Goal: Use online tool/utility: Utilize a website feature to perform a specific function

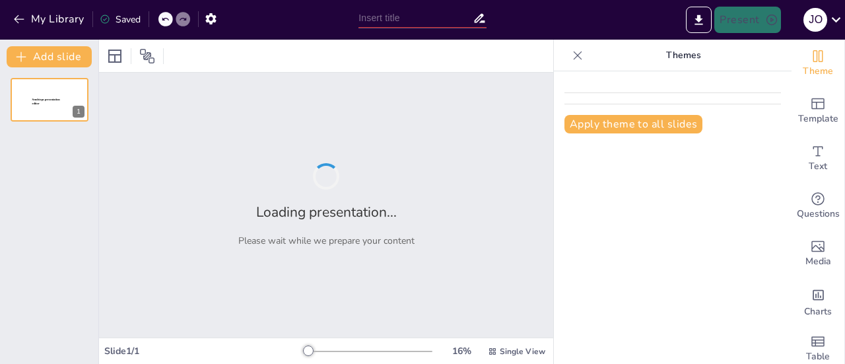
type input "Espectrometría de Masas: Un Enfoque en la Fragmentación de Hidrocarburos"
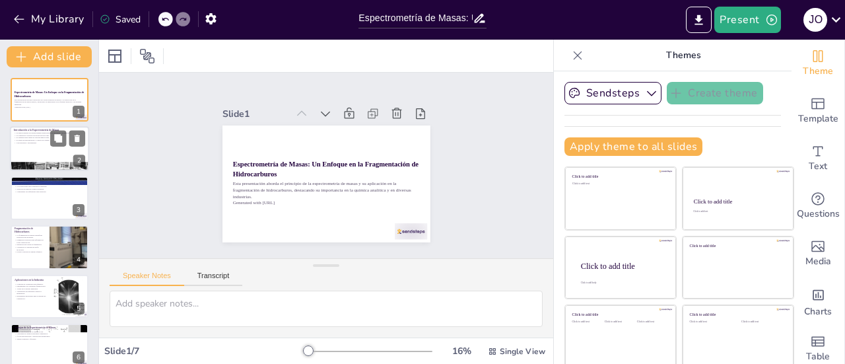
click at [35, 145] on div at bounding box center [49, 149] width 79 height 45
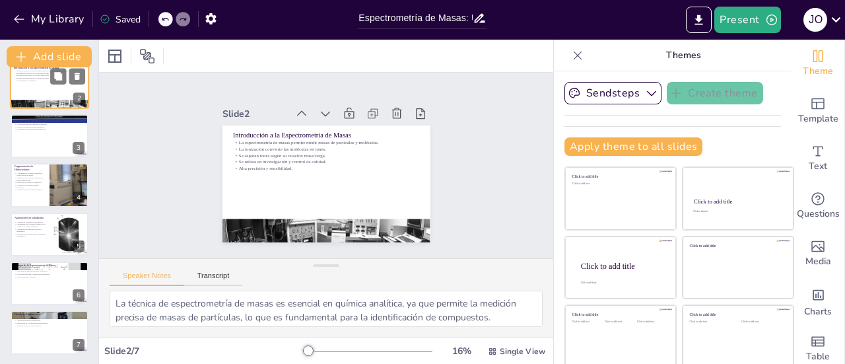
scroll to position [63, 0]
click at [35, 145] on div at bounding box center [50, 136] width 78 height 44
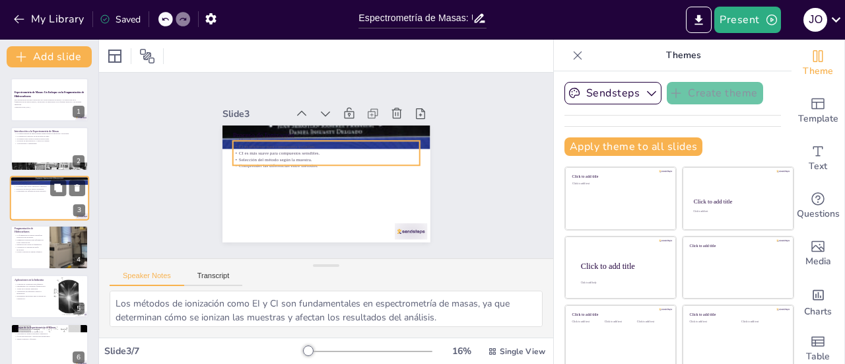
click at [40, 190] on p "Comprender las diferencias entre métodos." at bounding box center [49, 191] width 71 height 3
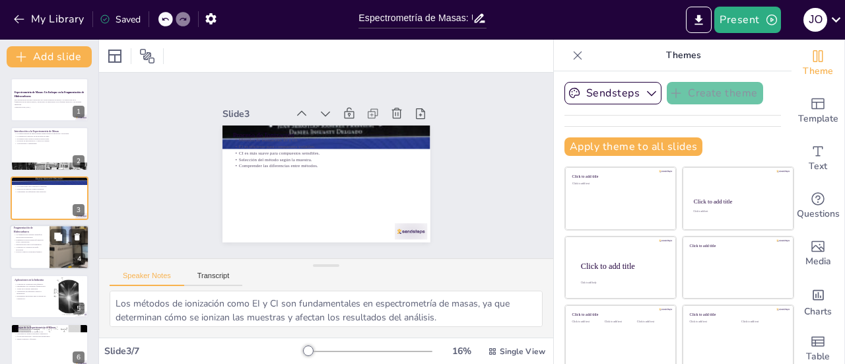
click at [32, 240] on p "Fragmentos proporcionan información sobre composición." at bounding box center [30, 240] width 32 height 5
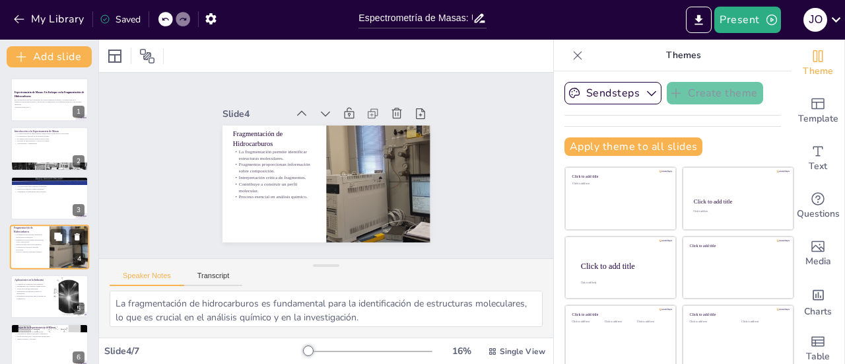
scroll to position [32, 0]
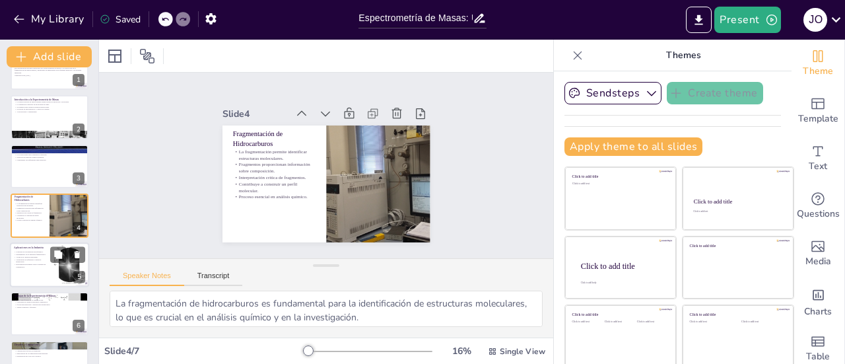
click at [44, 271] on div at bounding box center [49, 264] width 79 height 45
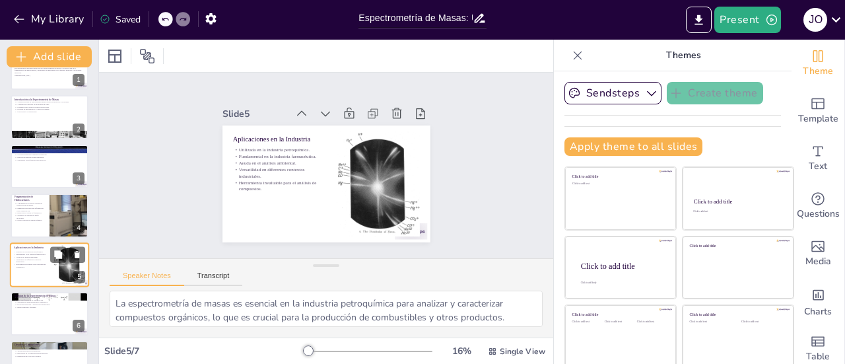
scroll to position [63, 0]
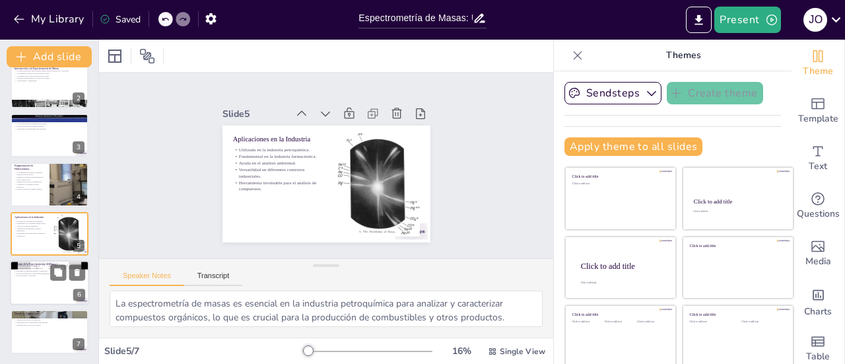
click at [31, 290] on div at bounding box center [49, 282] width 79 height 45
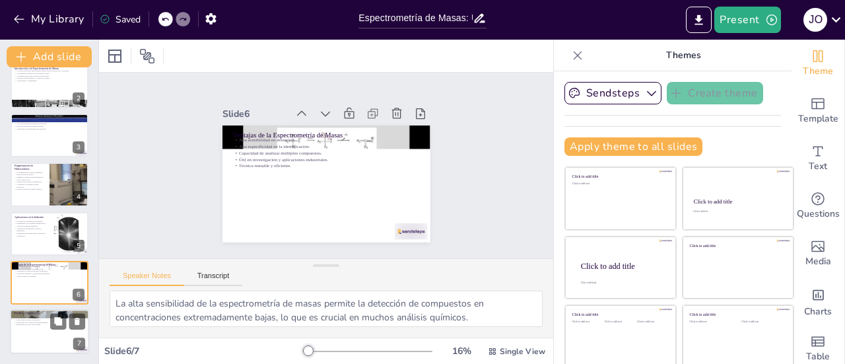
click at [38, 328] on div at bounding box center [49, 332] width 79 height 45
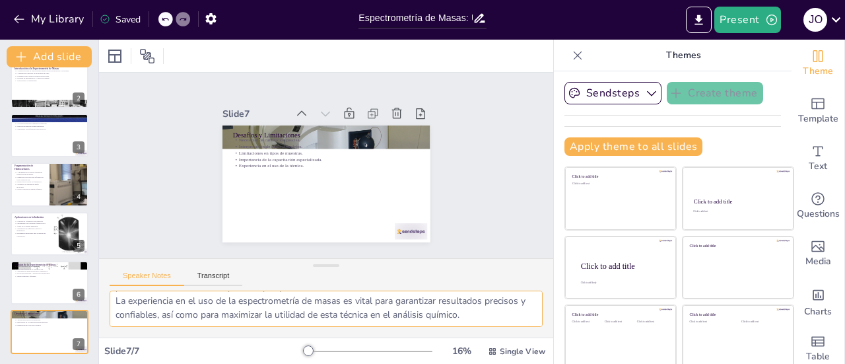
scroll to position [0, 0]
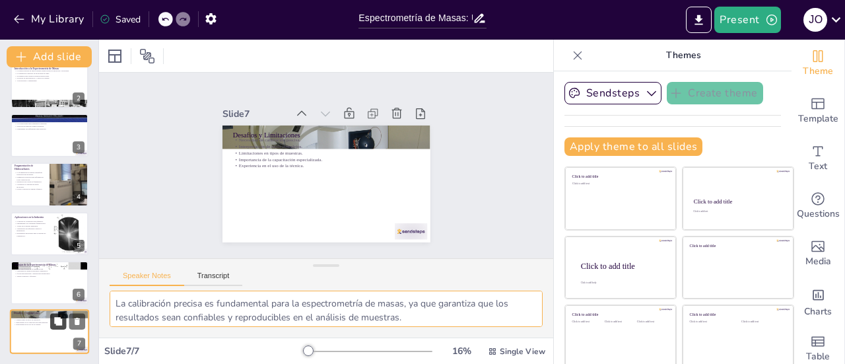
click at [63, 325] on icon at bounding box center [57, 321] width 9 height 9
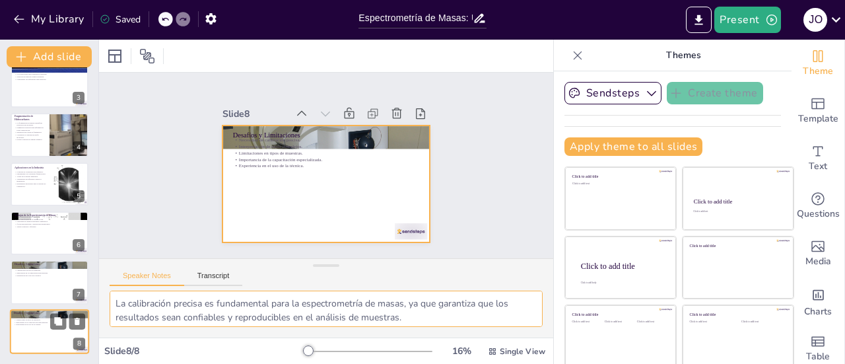
click at [36, 329] on div at bounding box center [49, 331] width 79 height 45
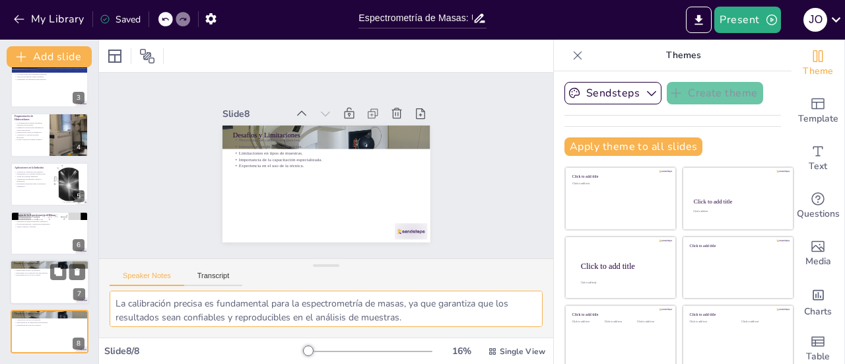
click at [37, 281] on div at bounding box center [49, 282] width 79 height 45
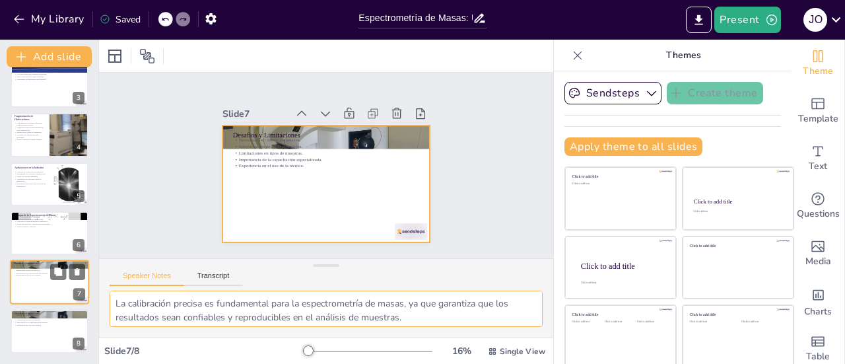
click at [34, 284] on div at bounding box center [49, 282] width 79 height 45
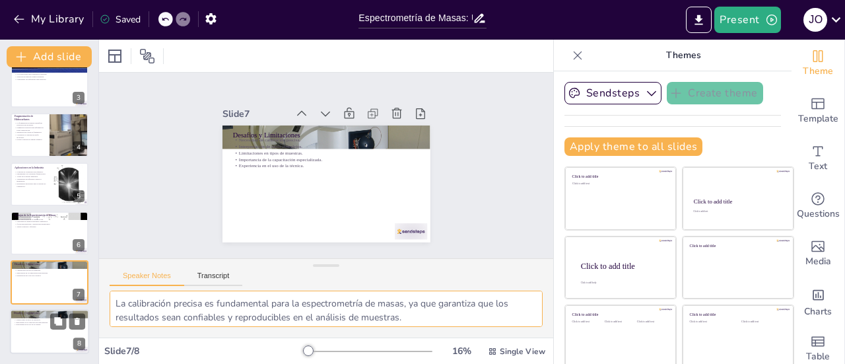
click at [30, 338] on div at bounding box center [49, 331] width 79 height 45
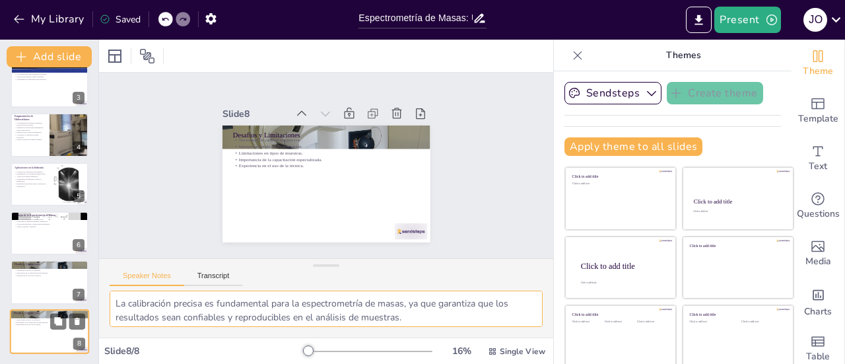
click at [30, 338] on div at bounding box center [49, 331] width 79 height 45
click at [77, 318] on icon at bounding box center [77, 320] width 5 height 7
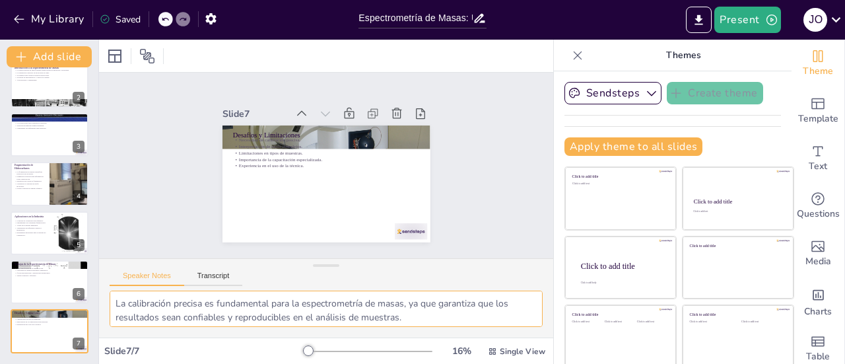
scroll to position [63, 0]
click at [34, 233] on p "Herramienta invaluable para el análisis de compuestos." at bounding box center [32, 234] width 36 height 5
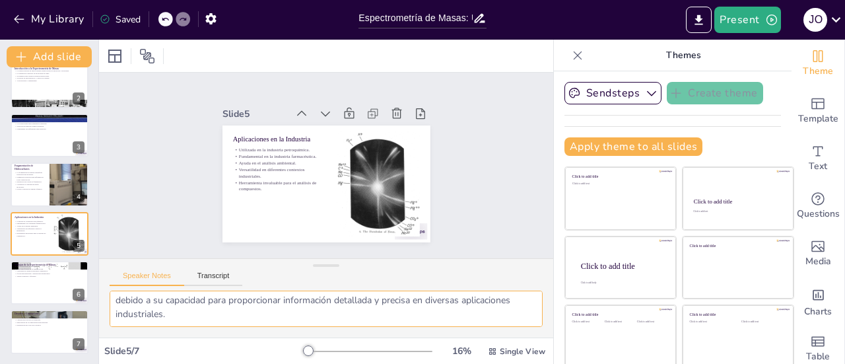
scroll to position [18, 0]
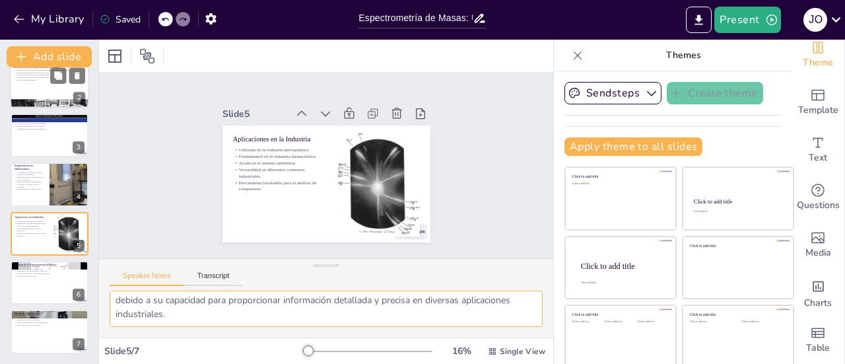
click at [48, 96] on div at bounding box center [49, 86] width 79 height 45
type textarea "La técnica de espectrometría de masas es esencial en química analítica, ya que …"
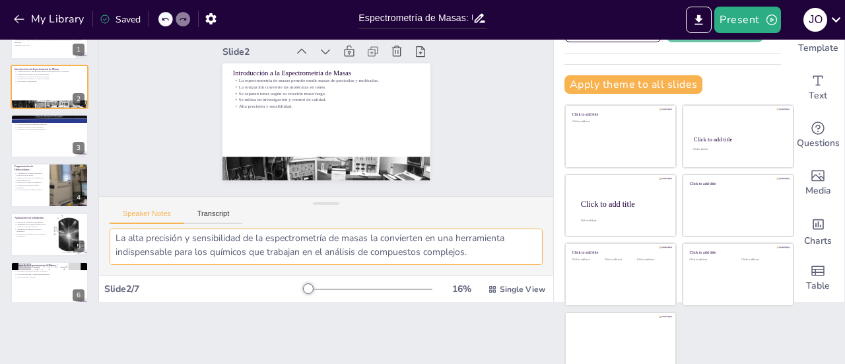
scroll to position [70, 0]
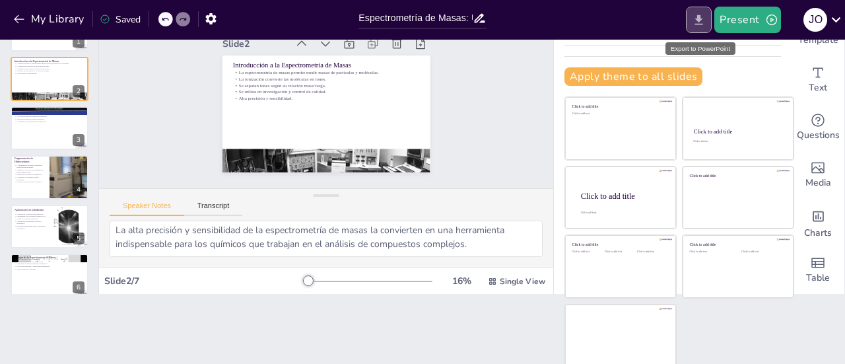
click at [697, 18] on icon "Export to PowerPoint" at bounding box center [699, 20] width 8 height 10
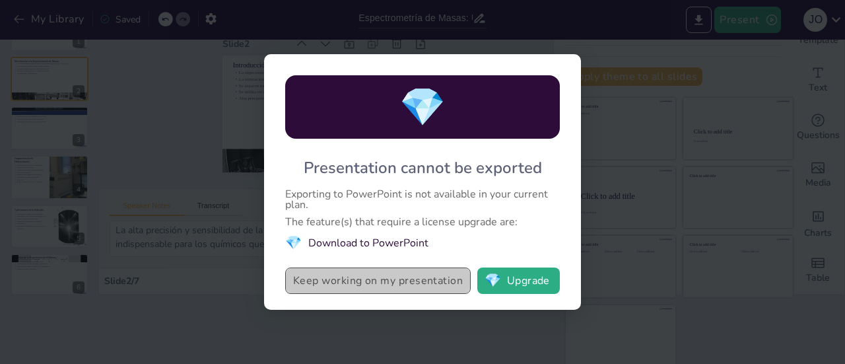
click at [424, 278] on button "Keep working on my presentation" at bounding box center [377, 280] width 185 height 26
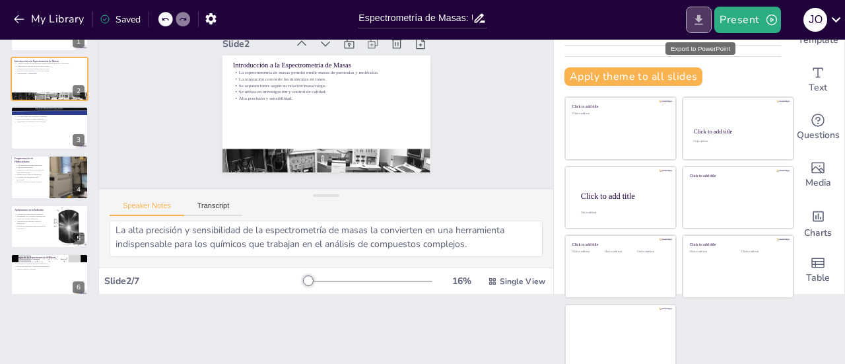
click at [700, 14] on icon "Export to PowerPoint" at bounding box center [699, 20] width 14 height 14
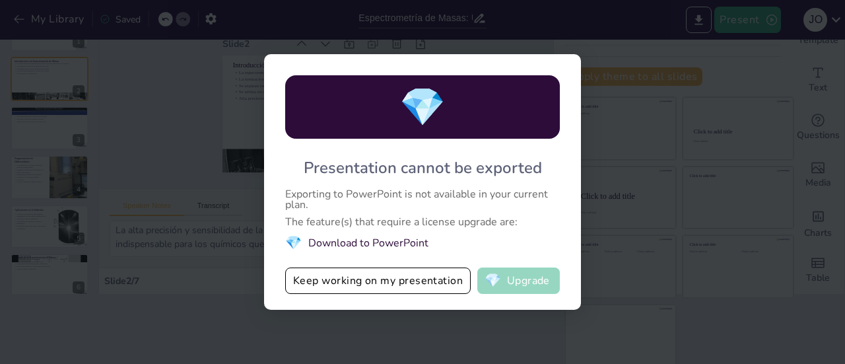
click at [530, 283] on button "💎 Upgrade" at bounding box center [518, 280] width 83 height 26
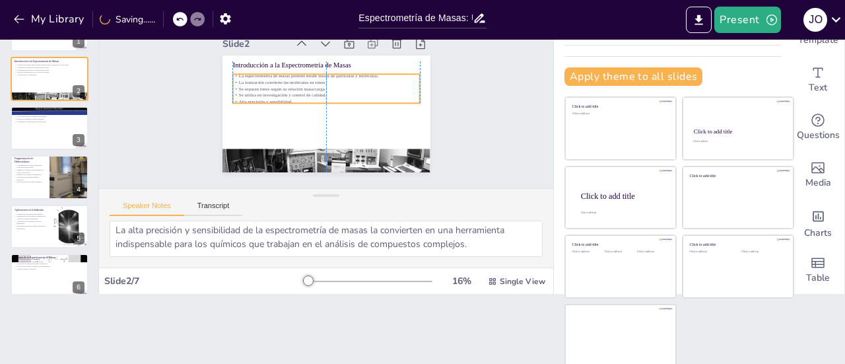
click at [327, 86] on p "Se utiliza en investigación y control de calidad." at bounding box center [326, 95] width 165 height 99
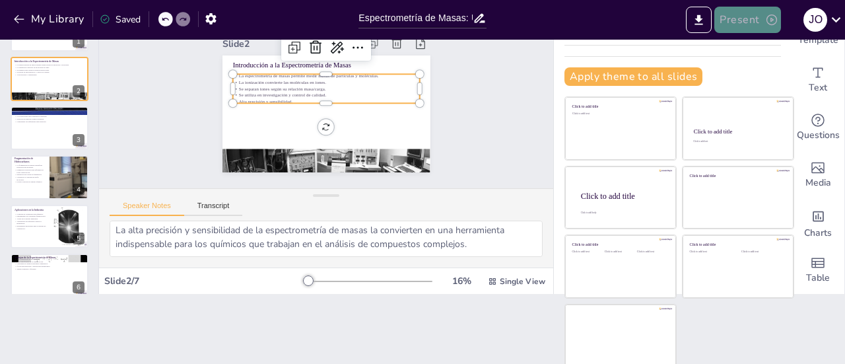
click at [748, 28] on button "Present" at bounding box center [747, 20] width 66 height 26
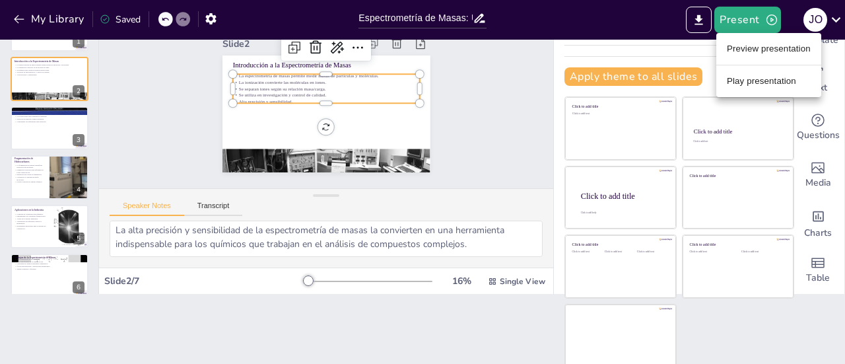
click at [755, 55] on li "Preview presentation" at bounding box center [768, 48] width 105 height 21
